Goal: Task Accomplishment & Management: Use online tool/utility

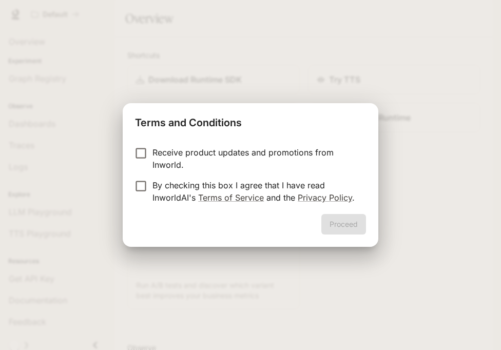
click at [258, 166] on p "Receive product updates and promotions from Inworld." at bounding box center [255, 158] width 205 height 25
click at [266, 183] on p "By checking this box I agree that I have read InworldAI's Terms of Service and …" at bounding box center [255, 191] width 205 height 25
click at [244, 155] on p "Receive product updates and promotions from Inworld." at bounding box center [255, 158] width 205 height 25
click at [332, 225] on button "Proceed" at bounding box center [344, 224] width 45 height 21
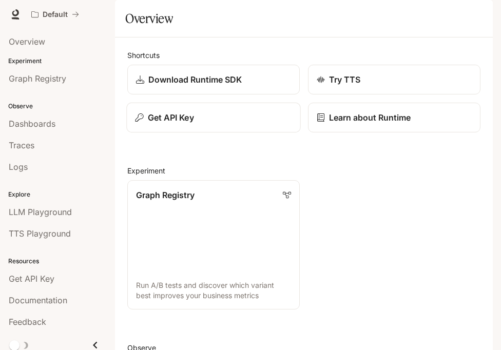
click at [240, 124] on div "Get API Key" at bounding box center [213, 117] width 157 height 12
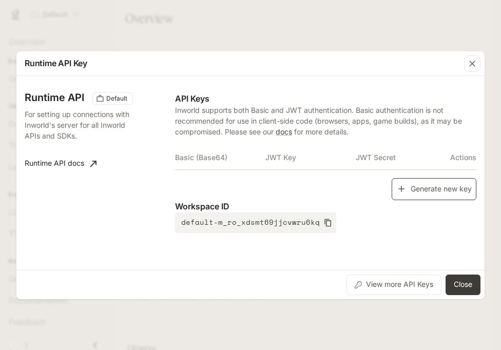
click at [410, 191] on button "Generate new key" at bounding box center [434, 189] width 85 height 22
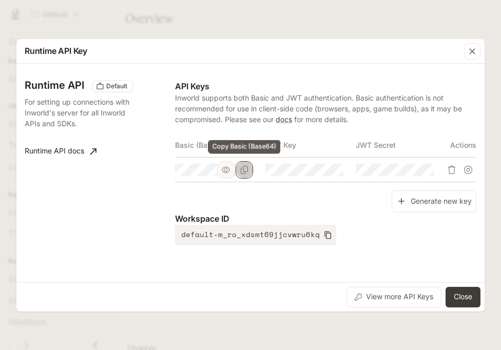
click at [245, 175] on button "Copy Basic (Base64)" at bounding box center [244, 169] width 17 height 17
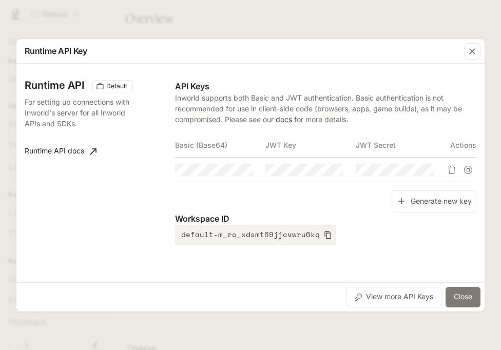
click at [469, 304] on button "Close" at bounding box center [463, 297] width 35 height 21
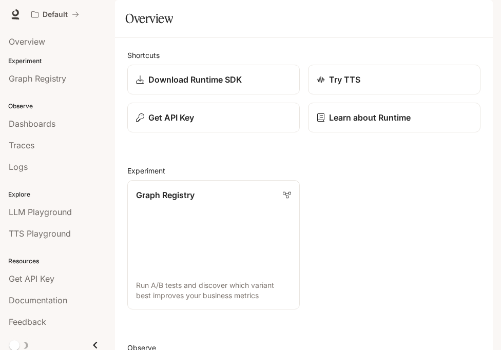
click at [469, 304] on button "Close" at bounding box center [463, 297] width 35 height 21
click at [481, 13] on icon "button" at bounding box center [479, 14] width 8 height 8
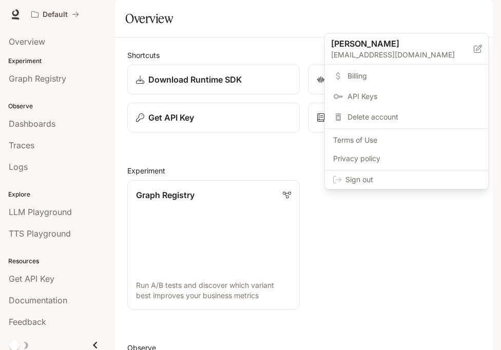
click at [442, 182] on span "Sign out" at bounding box center [413, 180] width 135 height 10
